Goal: Find specific fact: Find specific fact

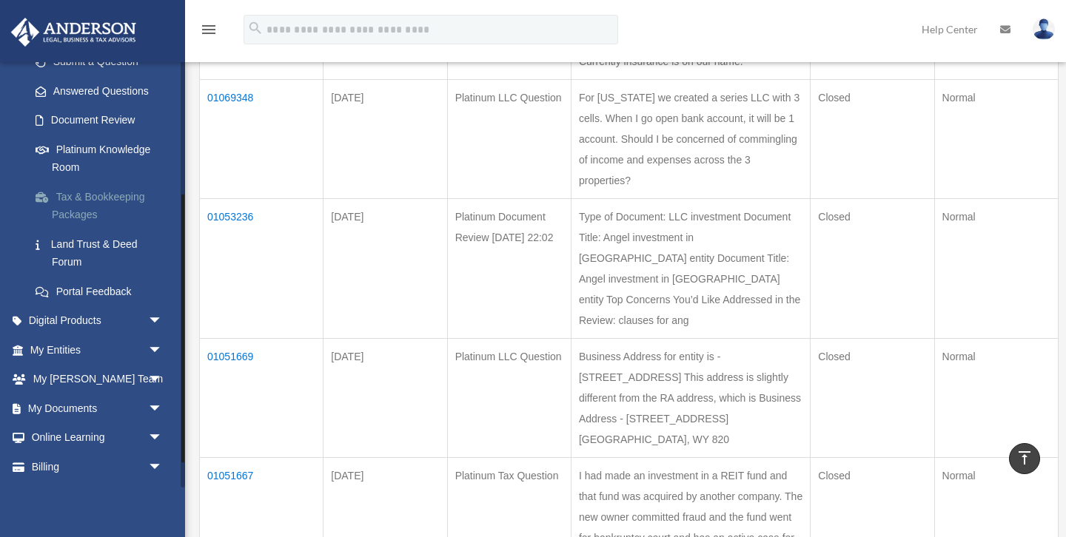
scroll to position [250, 0]
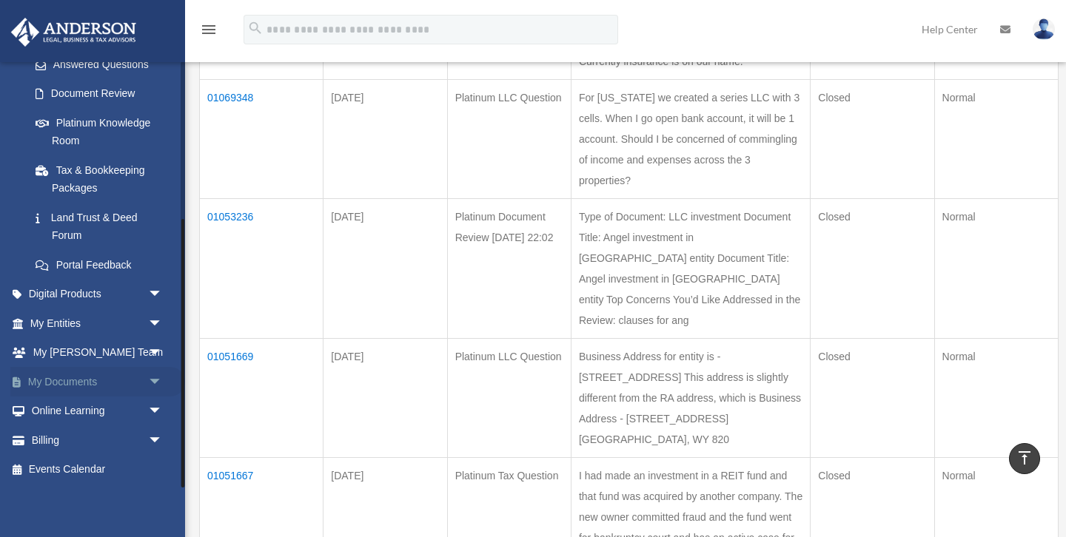
click at [81, 385] on link "My Documents arrow_drop_down" at bounding box center [97, 382] width 175 height 30
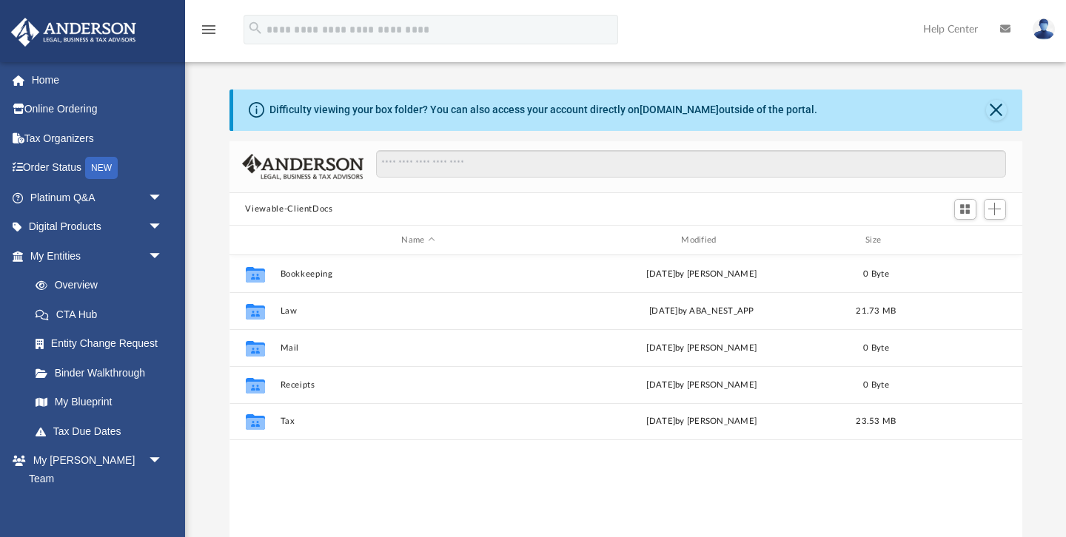
scroll to position [336, 793]
click at [97, 400] on link "My Blueprint" at bounding box center [103, 403] width 164 height 30
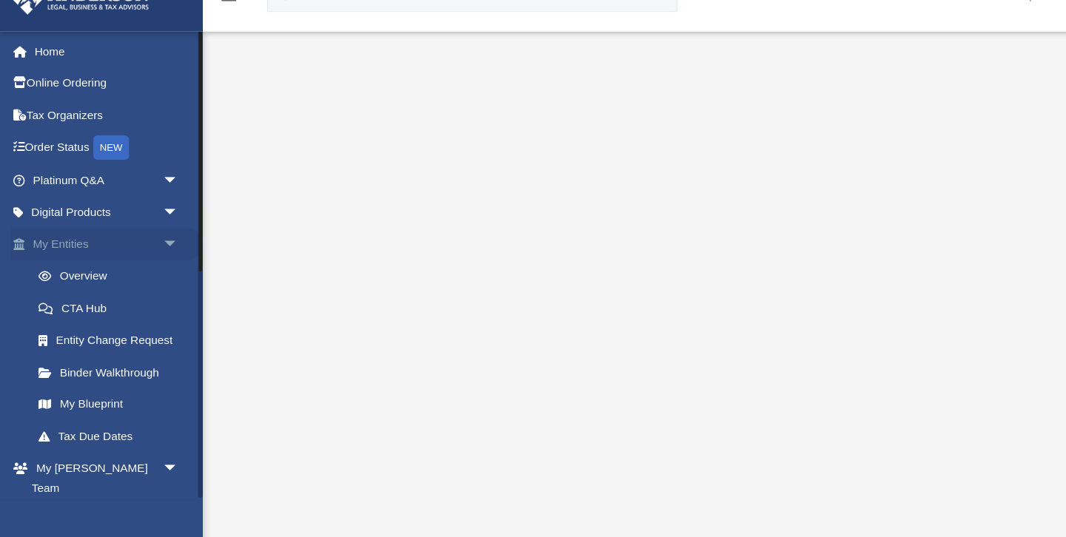
click at [90, 259] on link "My Entities arrow_drop_down" at bounding box center [97, 256] width 175 height 30
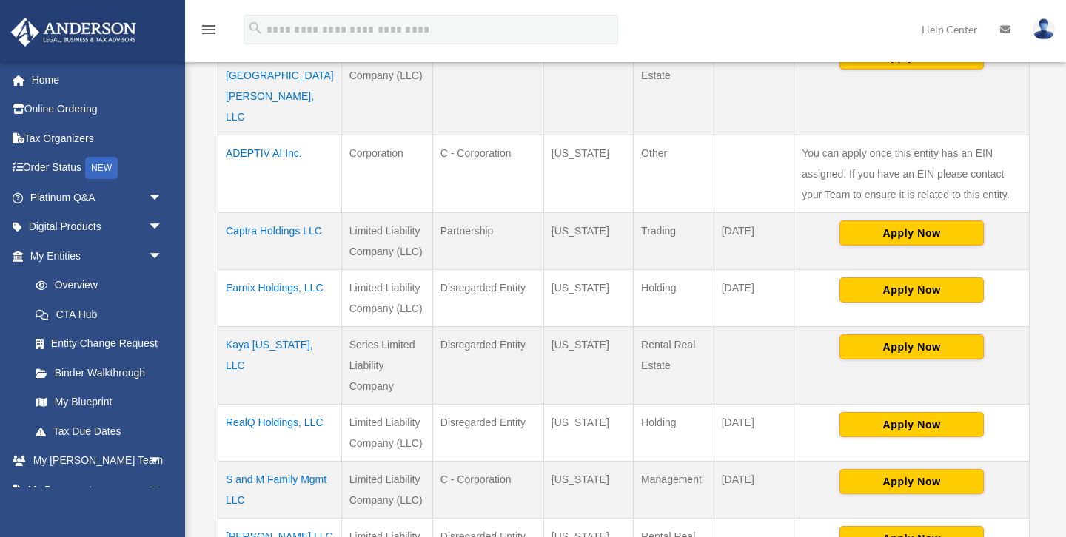
scroll to position [416, 0]
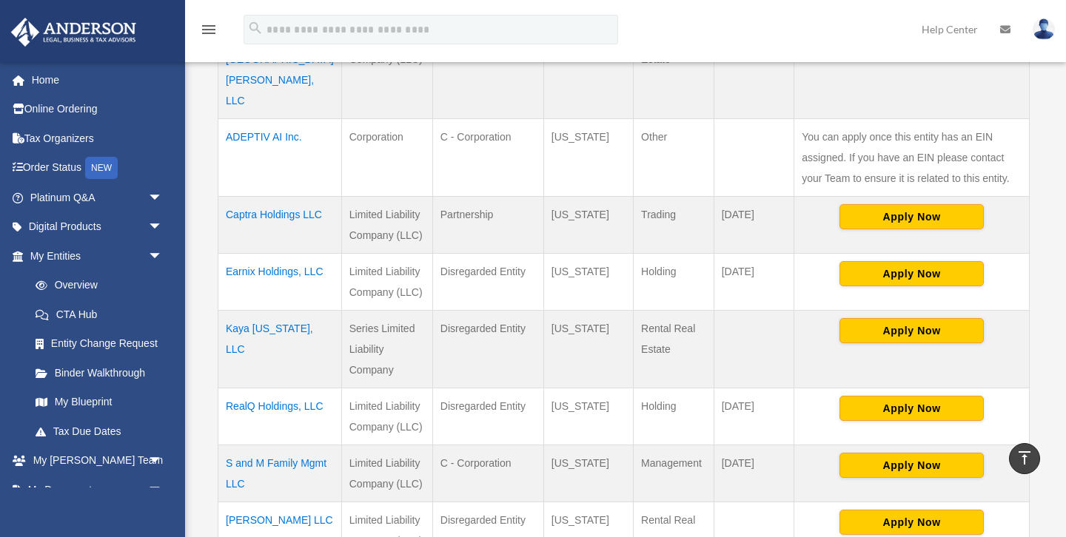
click at [256, 253] on td "Earnix Holdings, LLC" at bounding box center [280, 281] width 124 height 57
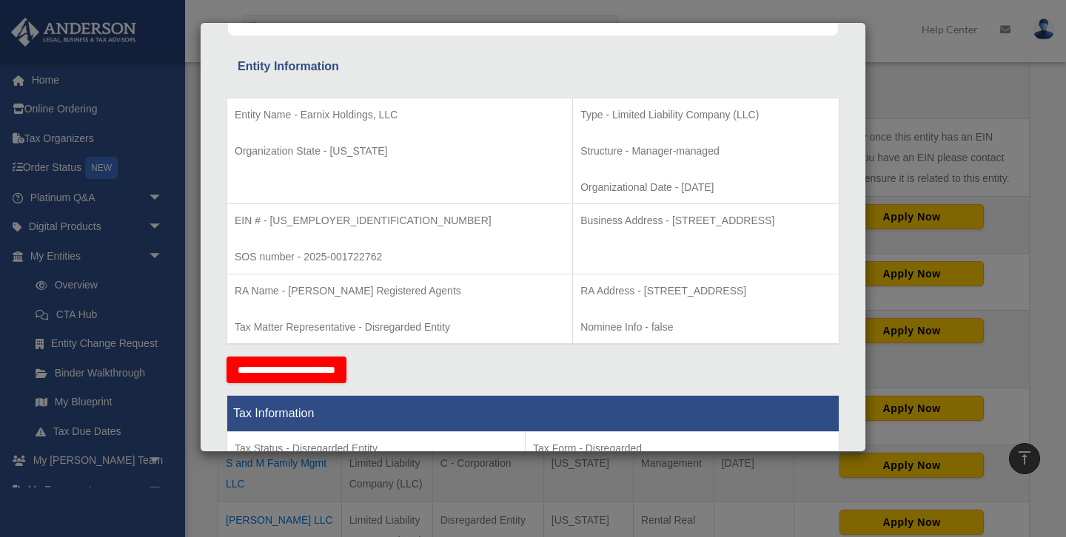
scroll to position [226, 0]
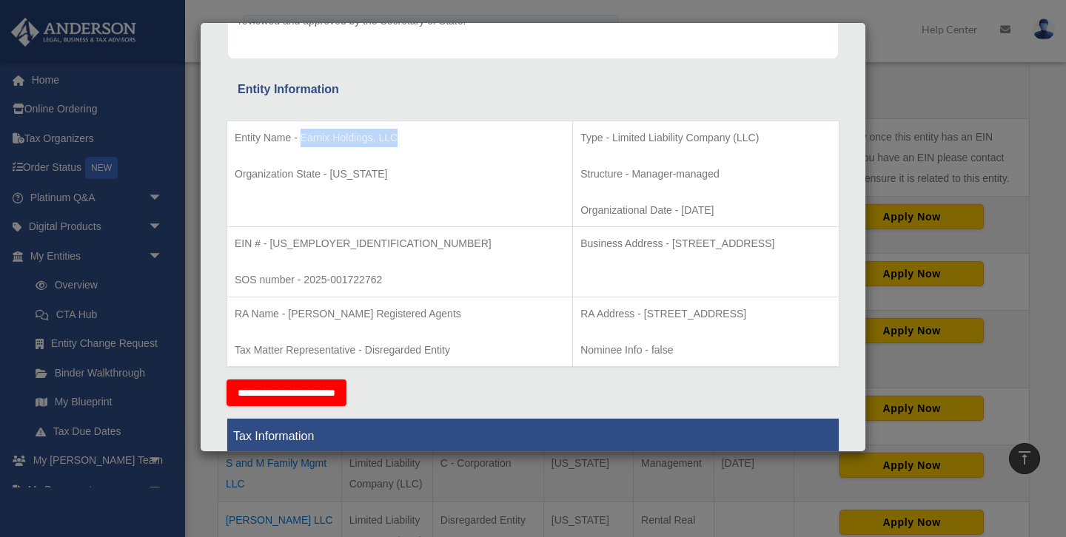
drag, startPoint x: 299, startPoint y: 137, endPoint x: 397, endPoint y: 141, distance: 98.5
click at [397, 141] on p "Entity Name - Earnix Holdings, LLC" at bounding box center [400, 138] width 330 height 19
copy p "Earnix Holdings, LLC"
drag, startPoint x: 578, startPoint y: 244, endPoint x: 658, endPoint y: 244, distance: 79.9
click at [658, 244] on p "Business Address - [STREET_ADDRESS]" at bounding box center [705, 244] width 251 height 19
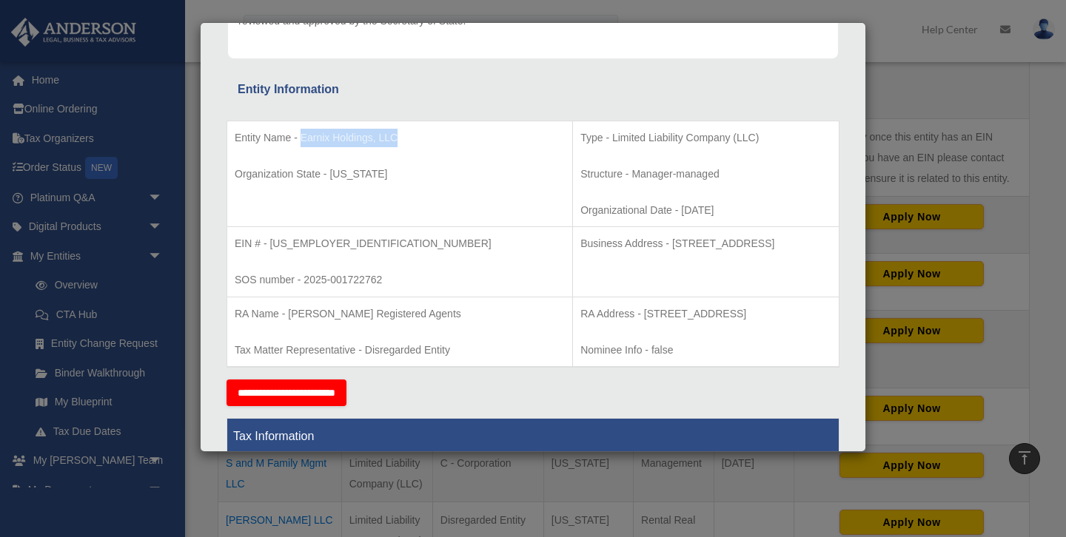
copy p "[STREET_ADDRESS]"
click at [694, 244] on p "Business Address - [STREET_ADDRESS]" at bounding box center [705, 244] width 251 height 19
copy p "Cheyenne"
click at [753, 239] on p "Business Address - [STREET_ADDRESS]" at bounding box center [705, 244] width 251 height 19
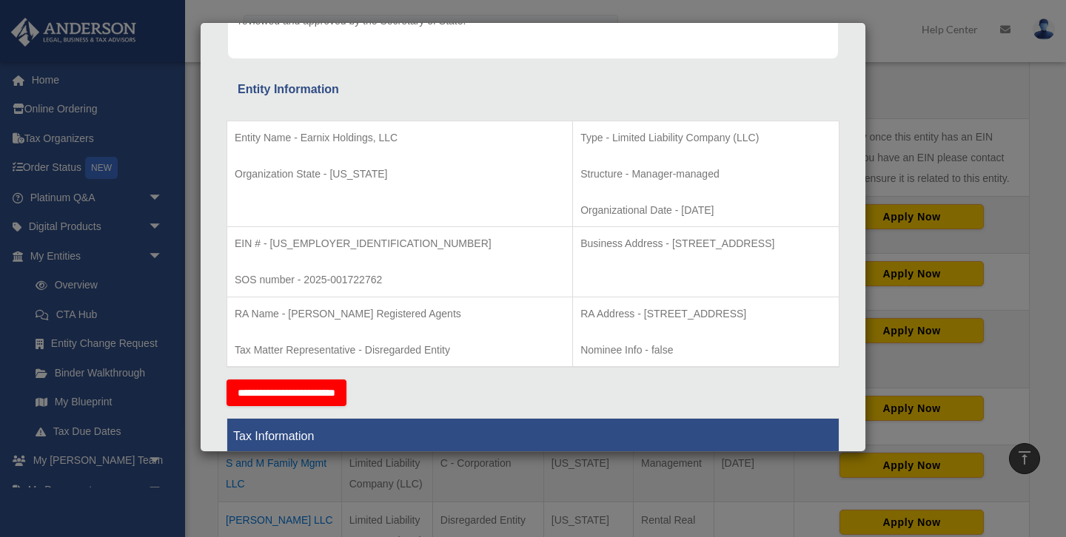
click at [753, 239] on p "Business Address - [STREET_ADDRESS]" at bounding box center [705, 244] width 251 height 19
copy p "82001"
